Goal: Ask a question: Seek information or help from site administrators or community

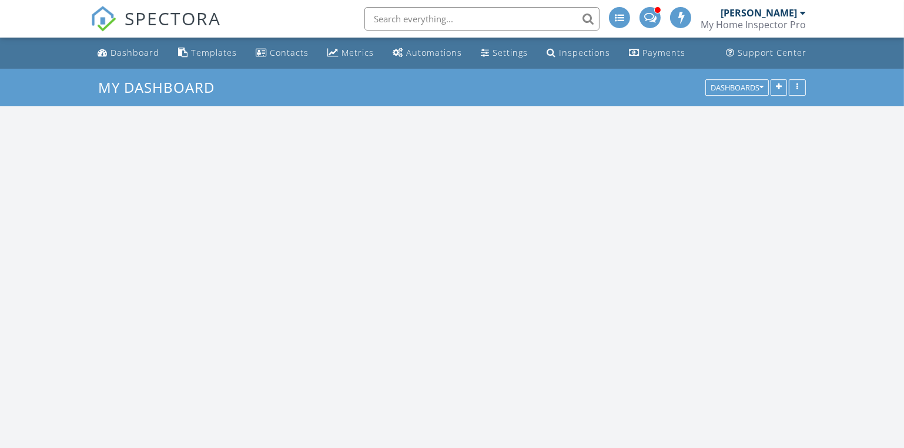
scroll to position [1263, 921]
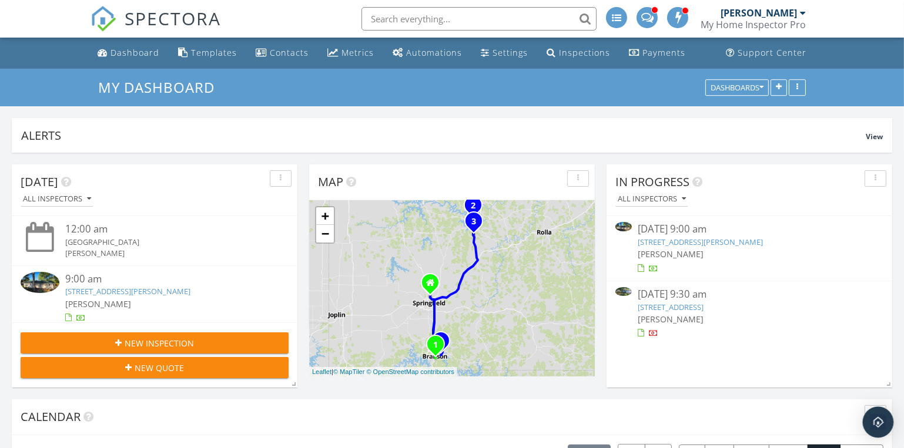
click at [875, 416] on img "Open Intercom Messenger" at bounding box center [877, 422] width 15 height 15
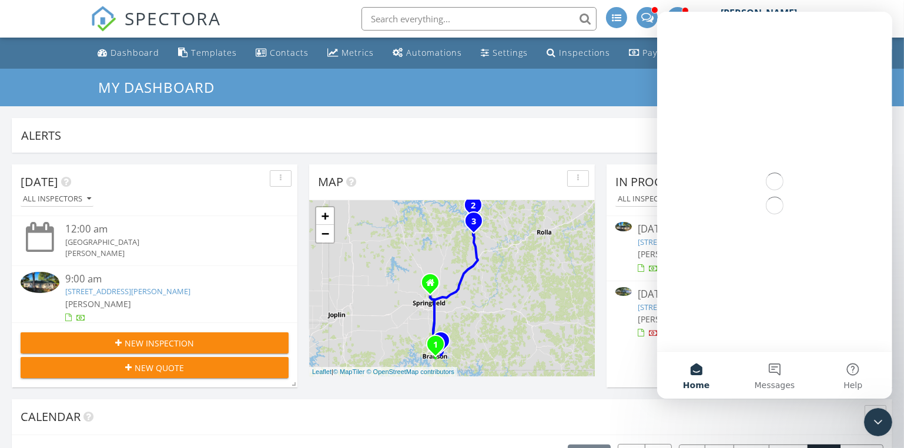
scroll to position [0, 0]
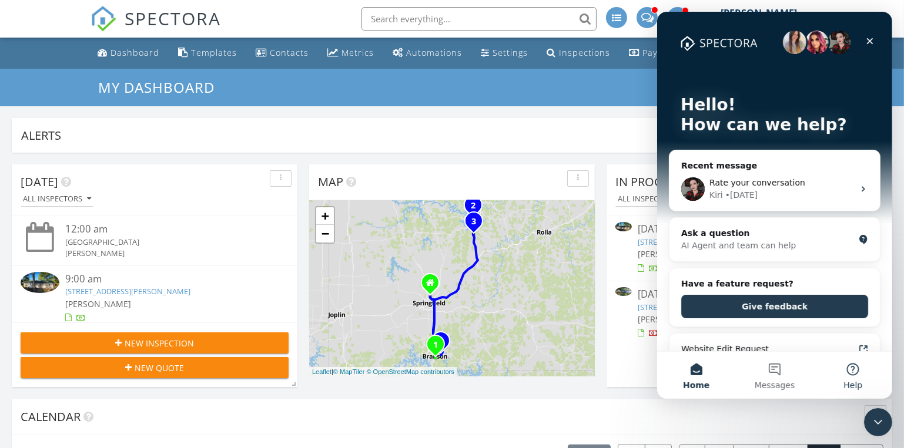
click at [854, 366] on button "Help" at bounding box center [852, 375] width 78 height 47
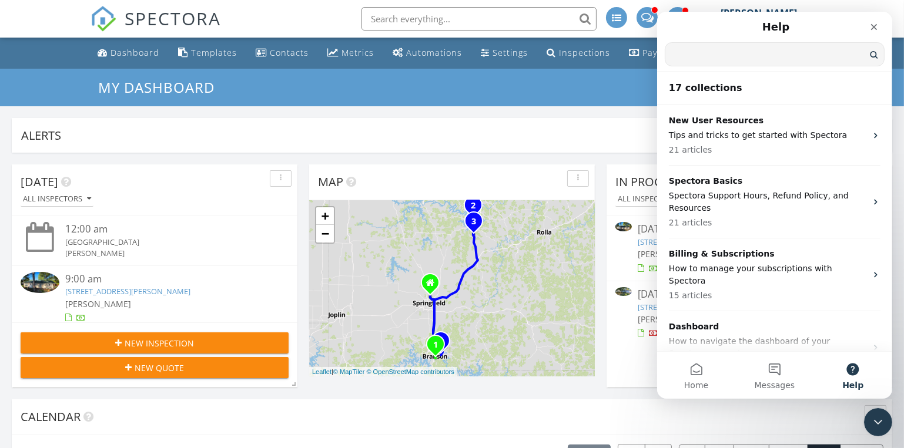
click at [687, 56] on input "Search for help" at bounding box center [774, 54] width 219 height 23
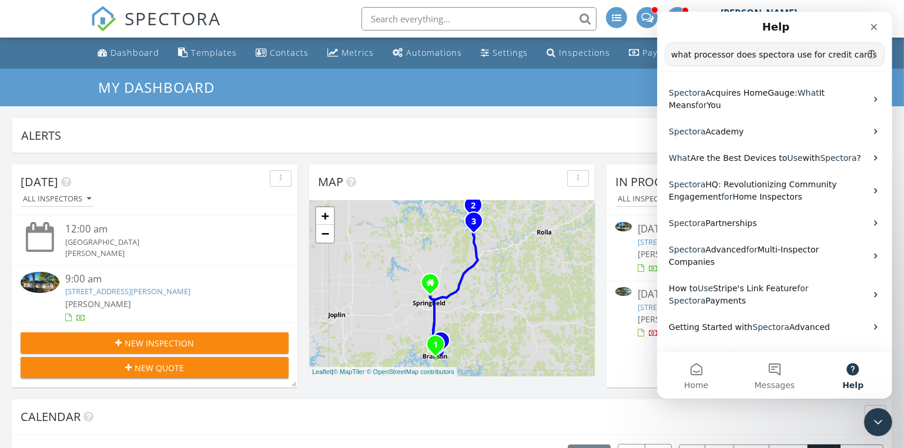
type input "what processor does spectora use for credit cards"
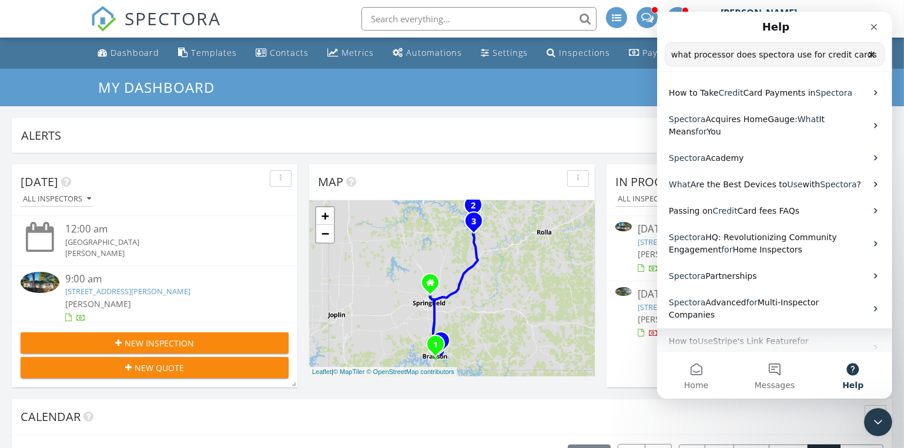
click at [753, 337] on span "Stripe's Link Feature" at bounding box center [754, 341] width 84 height 9
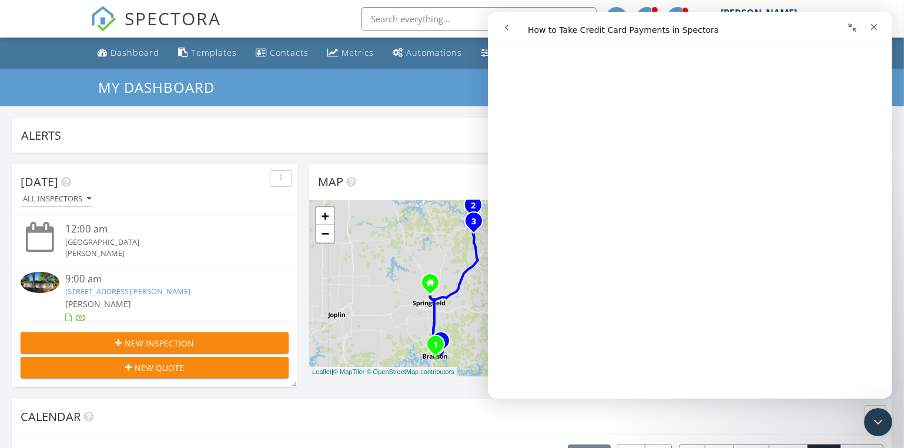
scroll to position [120, 0]
click at [502, 22] on button "go back" at bounding box center [506, 27] width 22 height 22
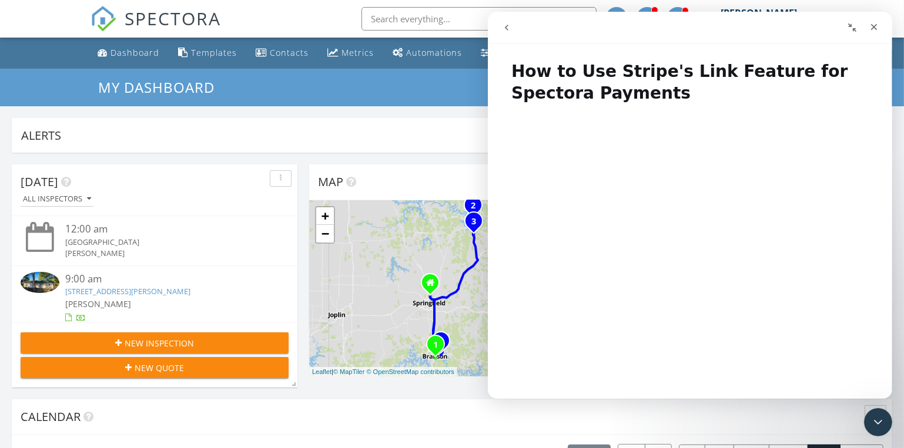
click at [503, 27] on icon "go back" at bounding box center [505, 27] width 9 height 9
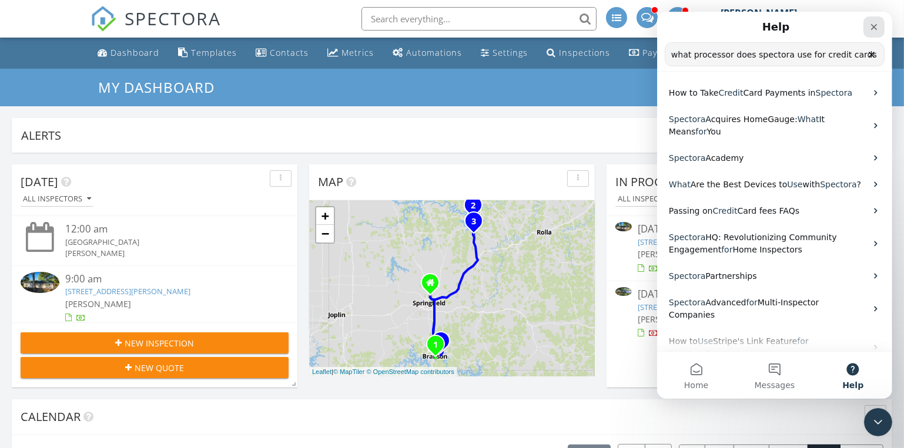
click at [874, 29] on icon "Close" at bounding box center [872, 26] width 9 height 9
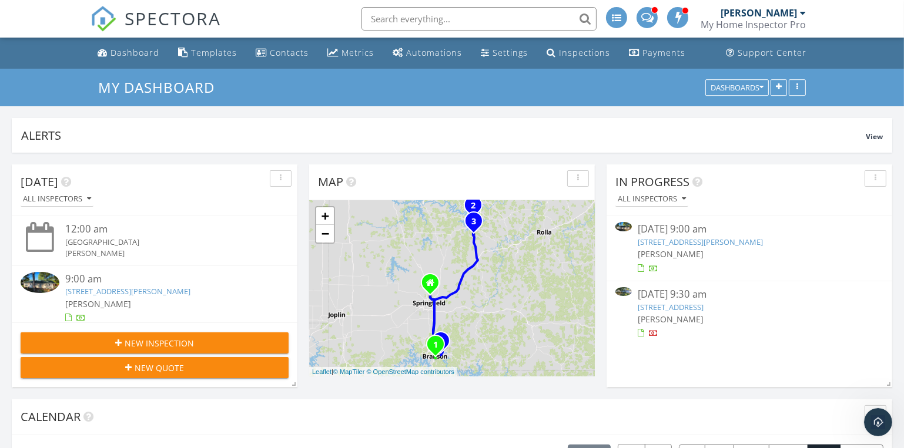
scroll to position [0, 0]
click at [681, 306] on link "313 Laurel St, Hollister, MO 65672" at bounding box center [671, 307] width 66 height 11
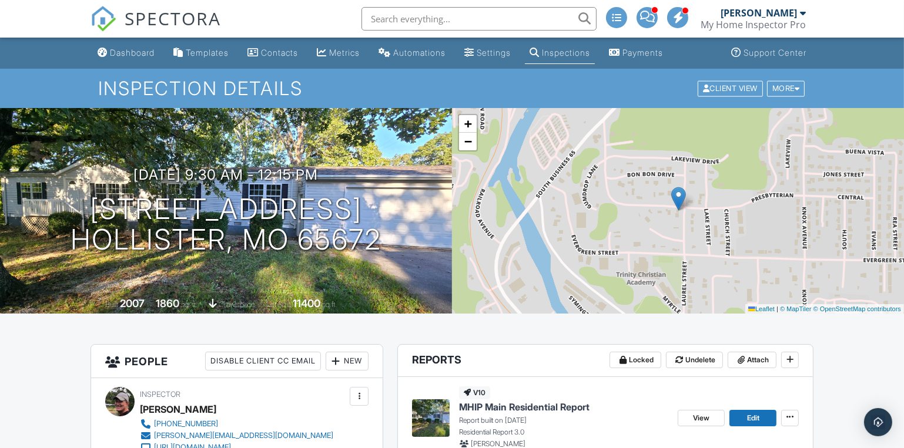
scroll to position [160, 0]
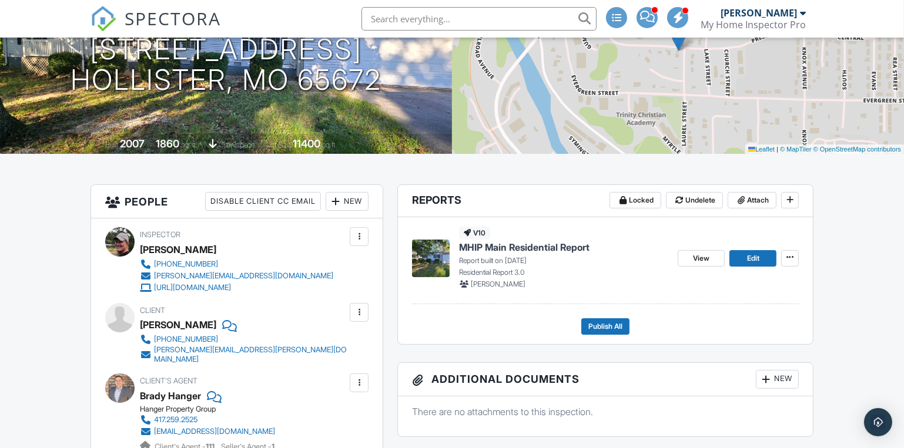
click at [508, 244] on span "MHIP Main Residential Report" at bounding box center [524, 247] width 130 height 13
